Goal: Check status: Check status

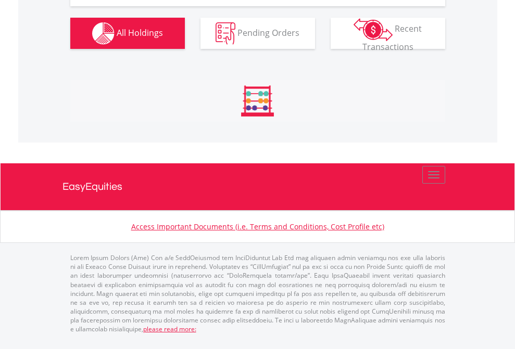
scroll to position [1035, 0]
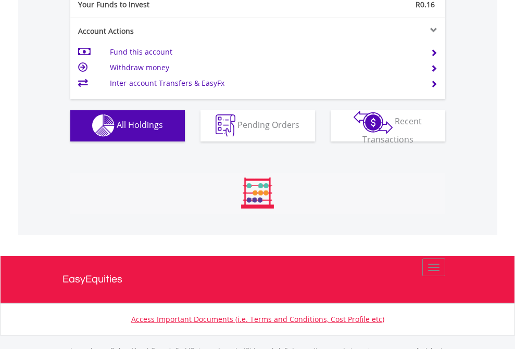
scroll to position [1031, 0]
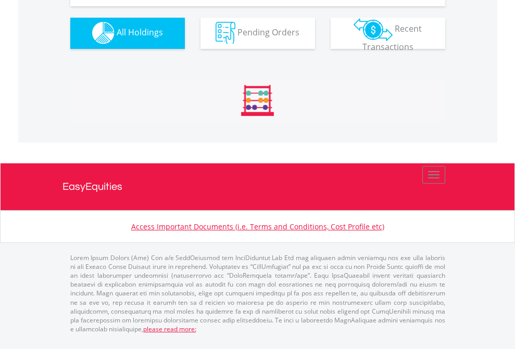
scroll to position [1031, 0]
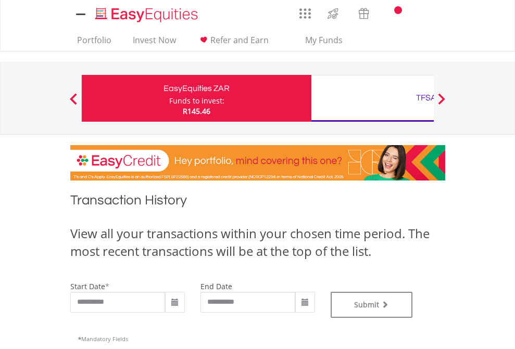
type input "**********"
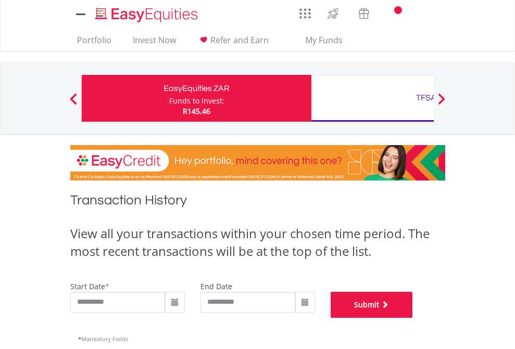
click at [413, 318] on button "Submit" at bounding box center [372, 305] width 82 height 26
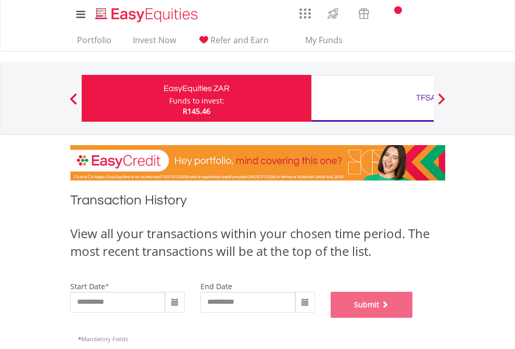
scroll to position [422, 0]
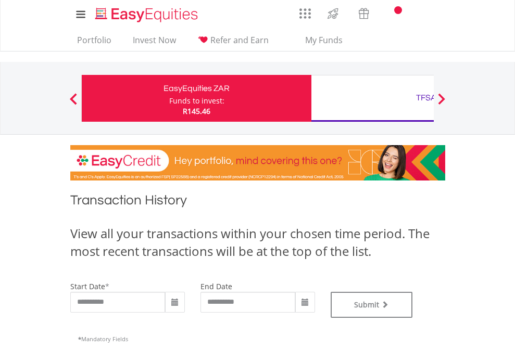
click at [372, 98] on div "TFSA" at bounding box center [426, 98] width 217 height 15
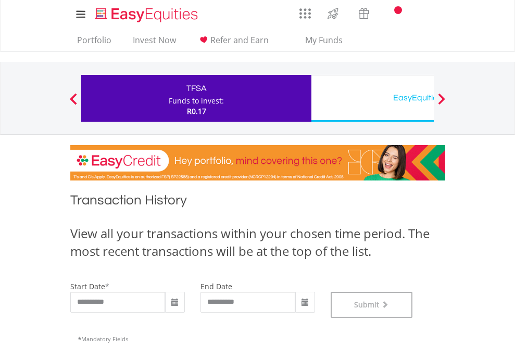
scroll to position [422, 0]
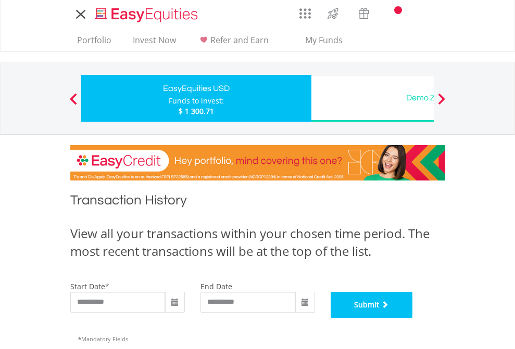
click at [413, 318] on button "Submit" at bounding box center [372, 305] width 82 height 26
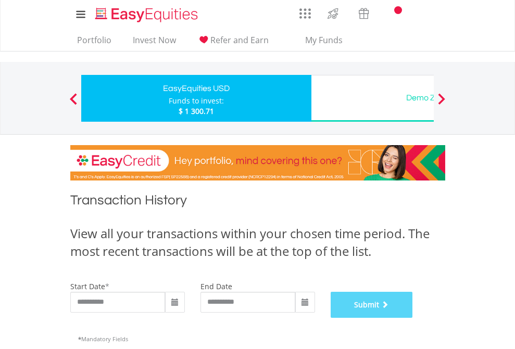
scroll to position [422, 0]
